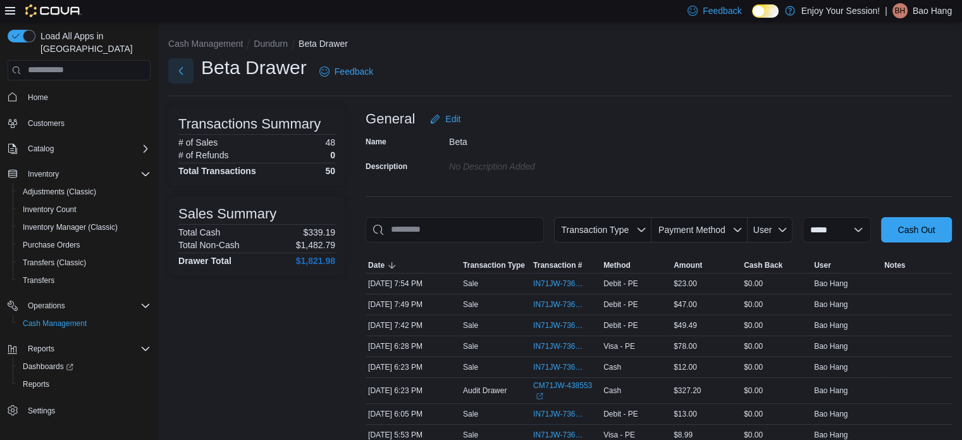
click at [173, 77] on button "Next" at bounding box center [180, 70] width 25 height 25
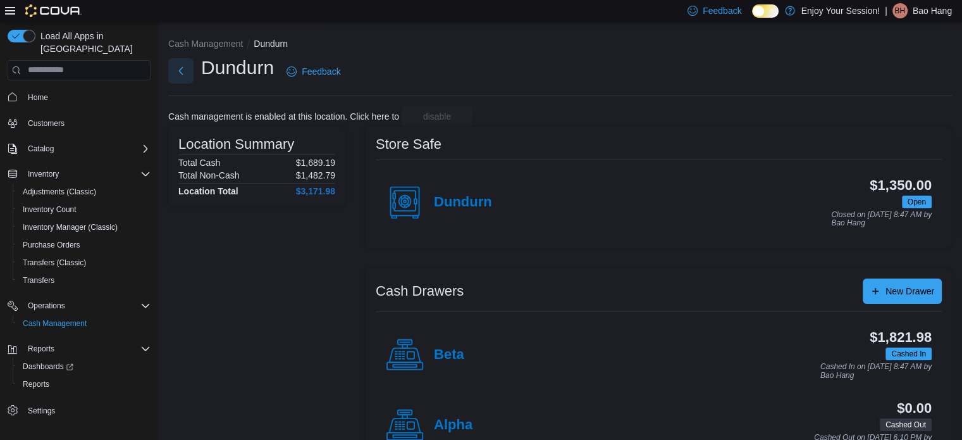
click at [177, 77] on button "Next" at bounding box center [180, 70] width 25 height 25
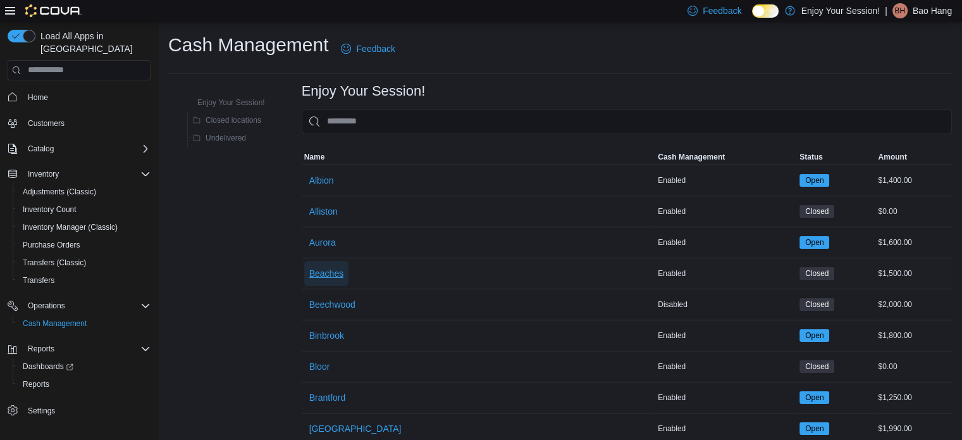
click at [339, 271] on span "Beaches" at bounding box center [326, 273] width 34 height 13
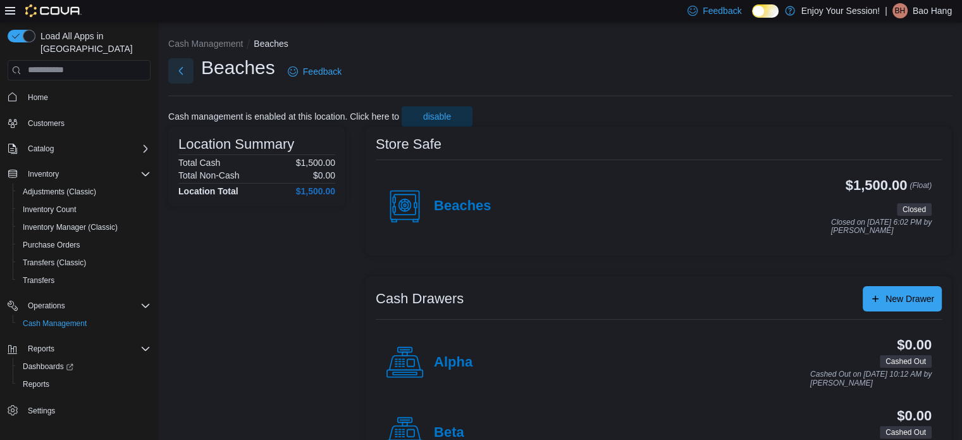
click at [185, 68] on button "Next" at bounding box center [180, 70] width 25 height 25
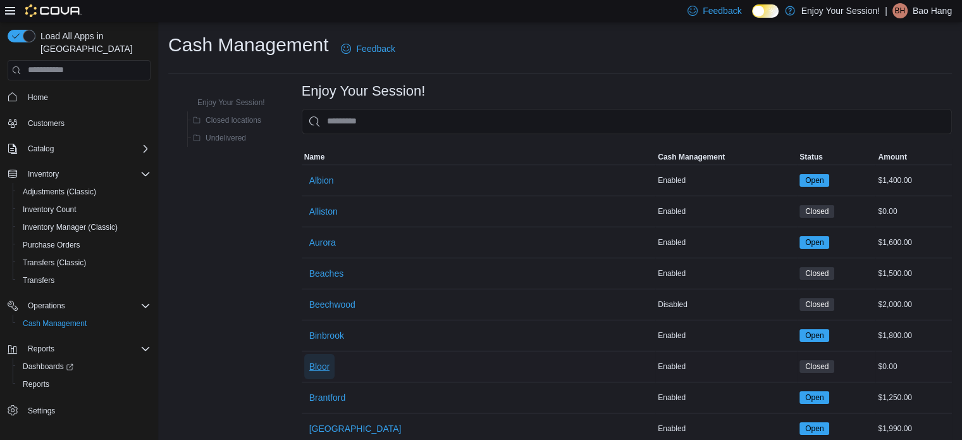
click at [317, 361] on span "Bloor" at bounding box center [319, 366] width 21 height 13
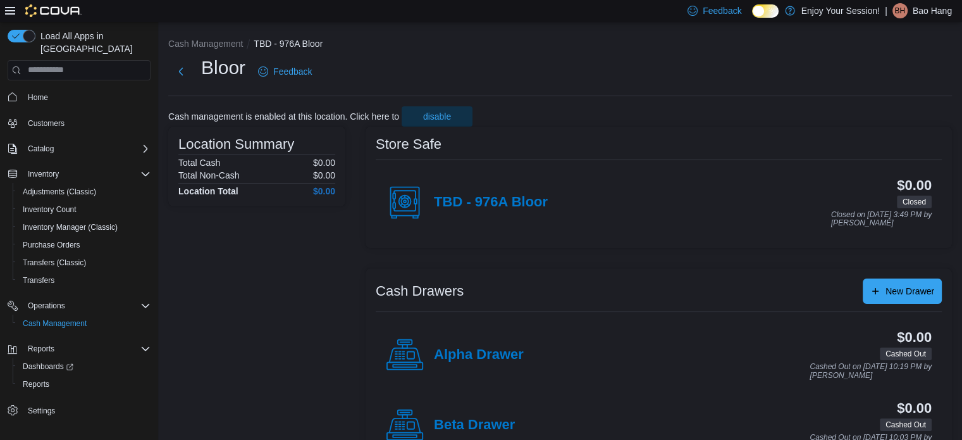
scroll to position [40, 0]
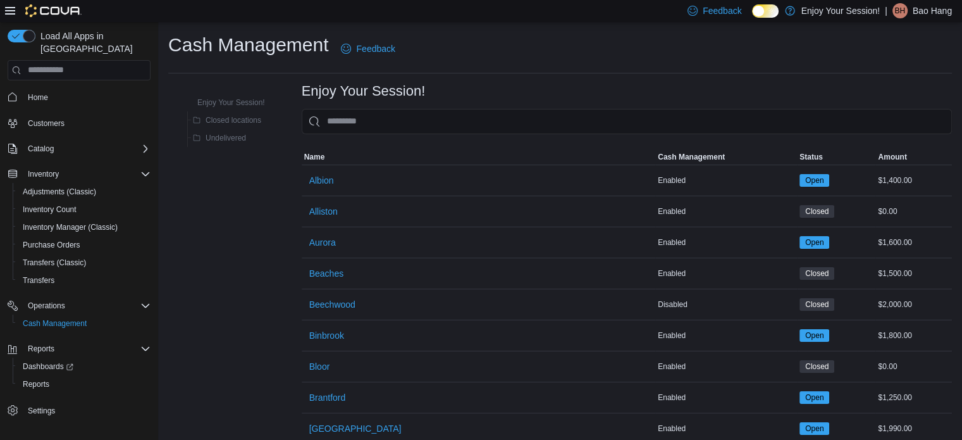
drag, startPoint x: 89, startPoint y: 1, endPoint x: 251, endPoint y: 211, distance: 266.1
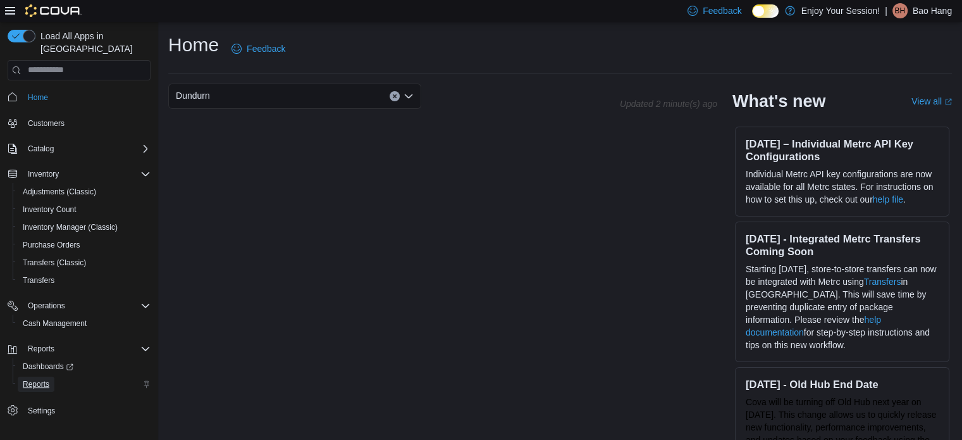
click at [35, 379] on span "Reports" at bounding box center [36, 384] width 27 height 10
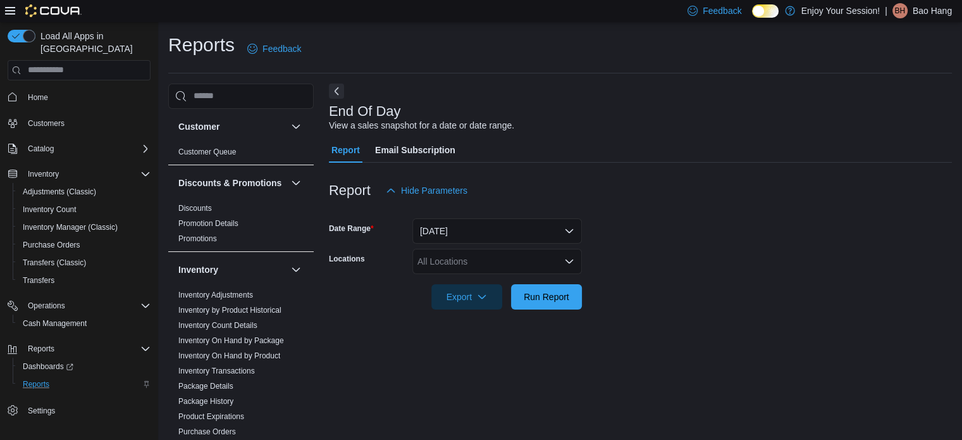
scroll to position [8, 0]
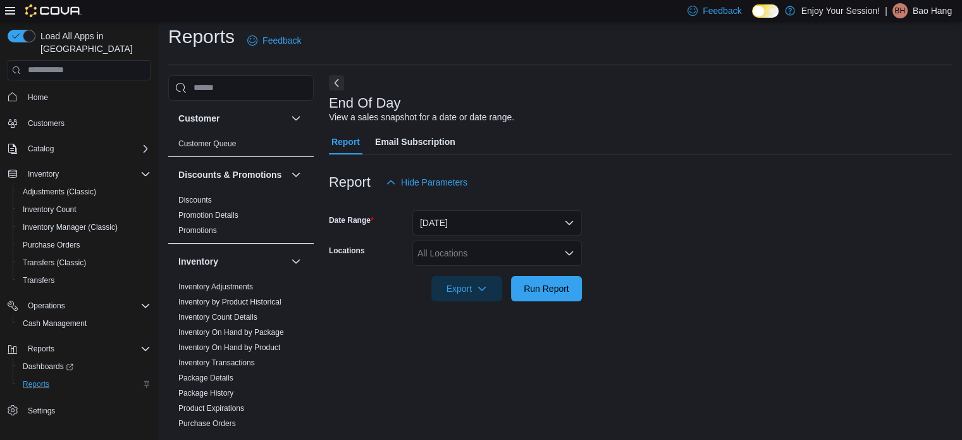
click at [461, 258] on div "All Locations" at bounding box center [498, 252] width 170 height 25
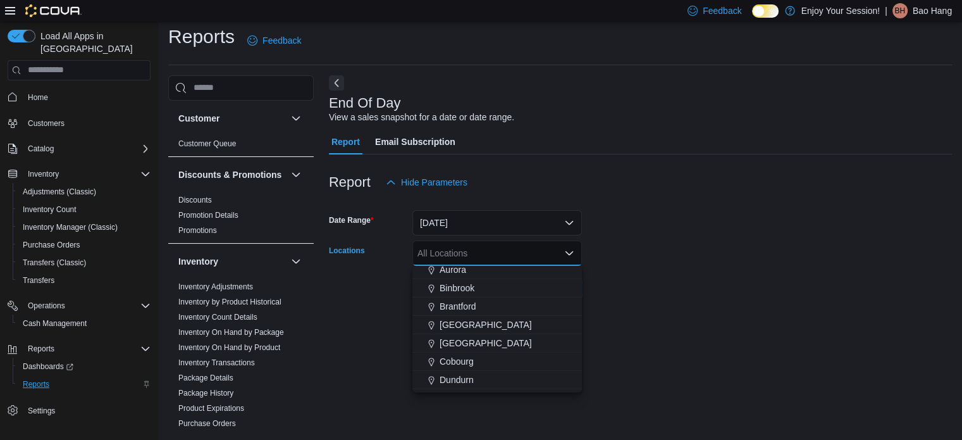
scroll to position [63, 0]
click at [474, 353] on div "Dundurn" at bounding box center [497, 358] width 154 height 13
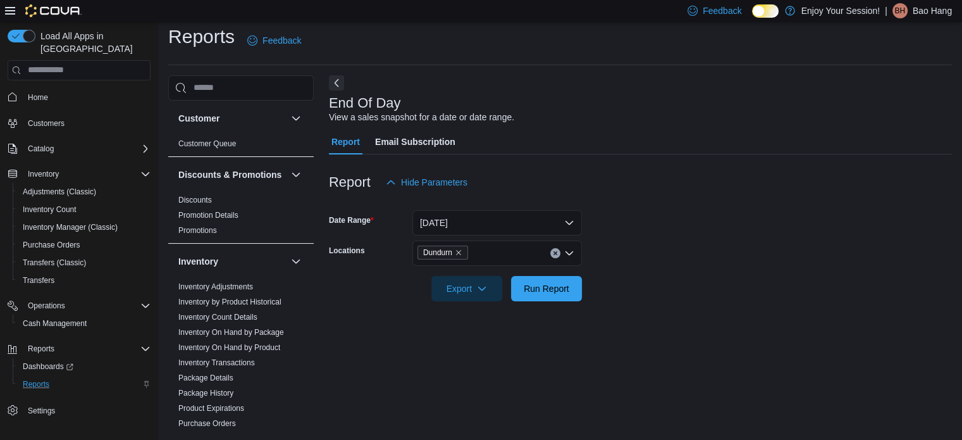
drag, startPoint x: 675, startPoint y: 256, endPoint x: 650, endPoint y: 260, distance: 25.0
click at [671, 256] on form "Date Range [DATE] Locations Dundurn Export Run Report" at bounding box center [640, 248] width 623 height 106
click at [567, 290] on span "Run Report" at bounding box center [547, 288] width 46 height 13
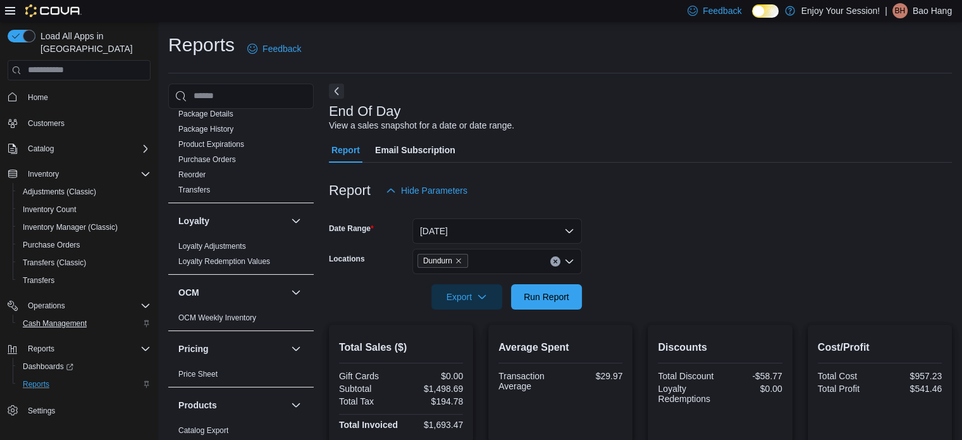
scroll to position [441, 0]
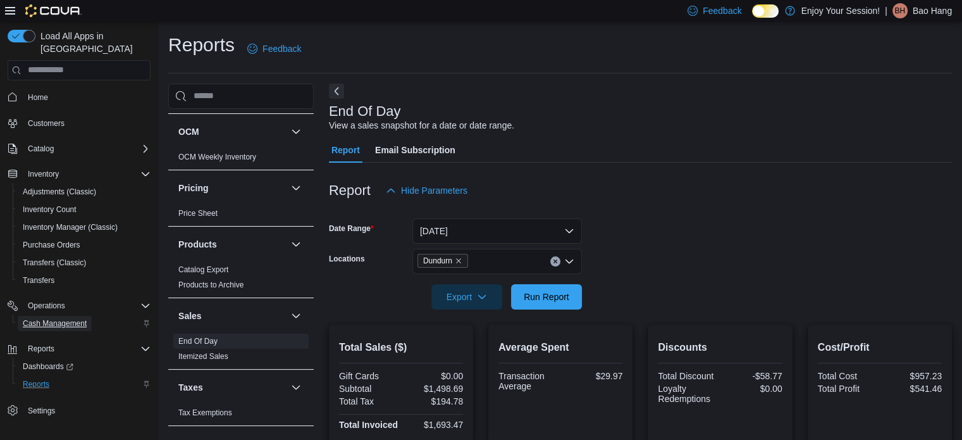
click at [55, 318] on span "Cash Management" at bounding box center [55, 323] width 64 height 10
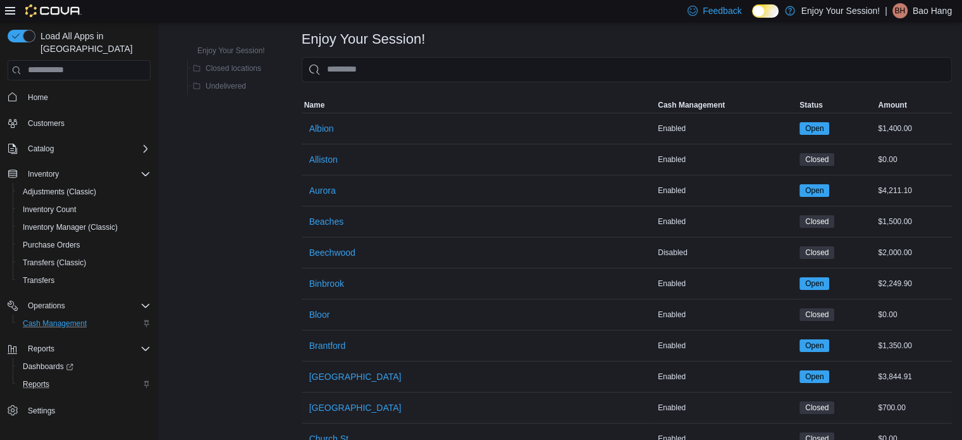
scroll to position [127, 0]
